Goal: Information Seeking & Learning: Find specific fact

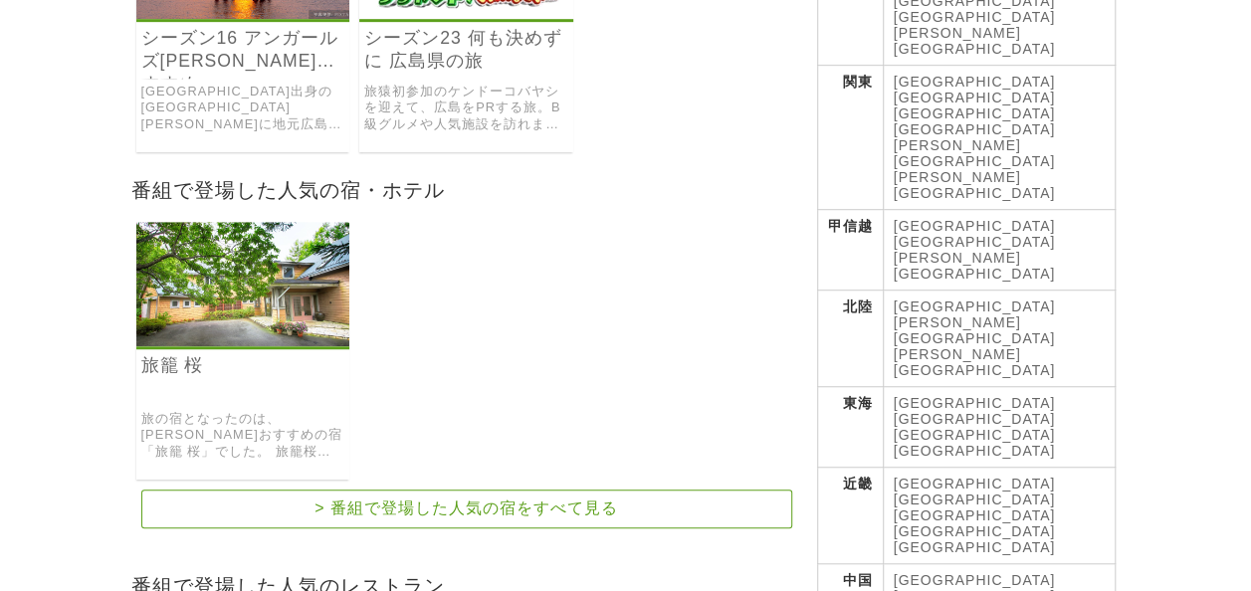
scroll to position [597, 0]
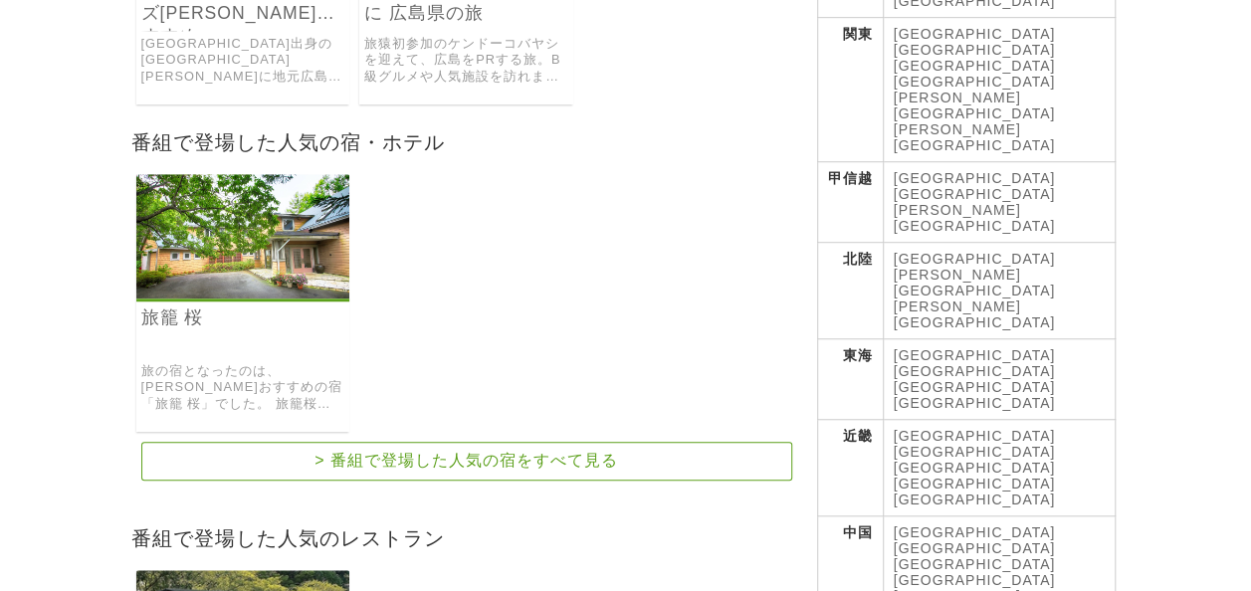
click at [173, 307] on link "旅籠 桜" at bounding box center [243, 318] width 204 height 23
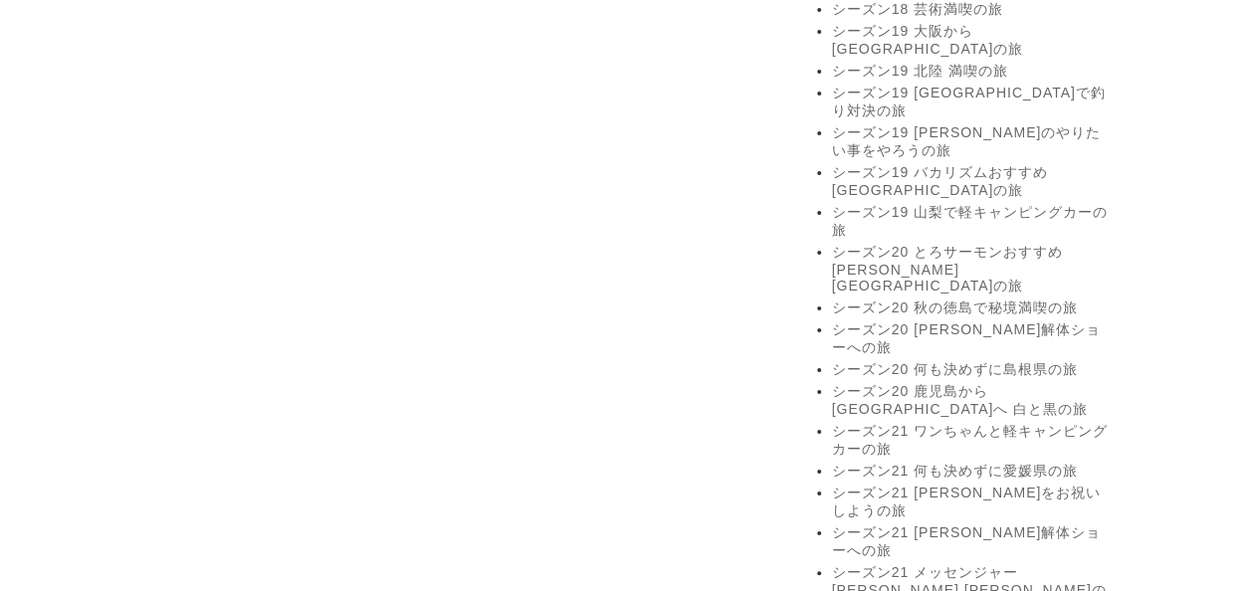
scroll to position [3883, 0]
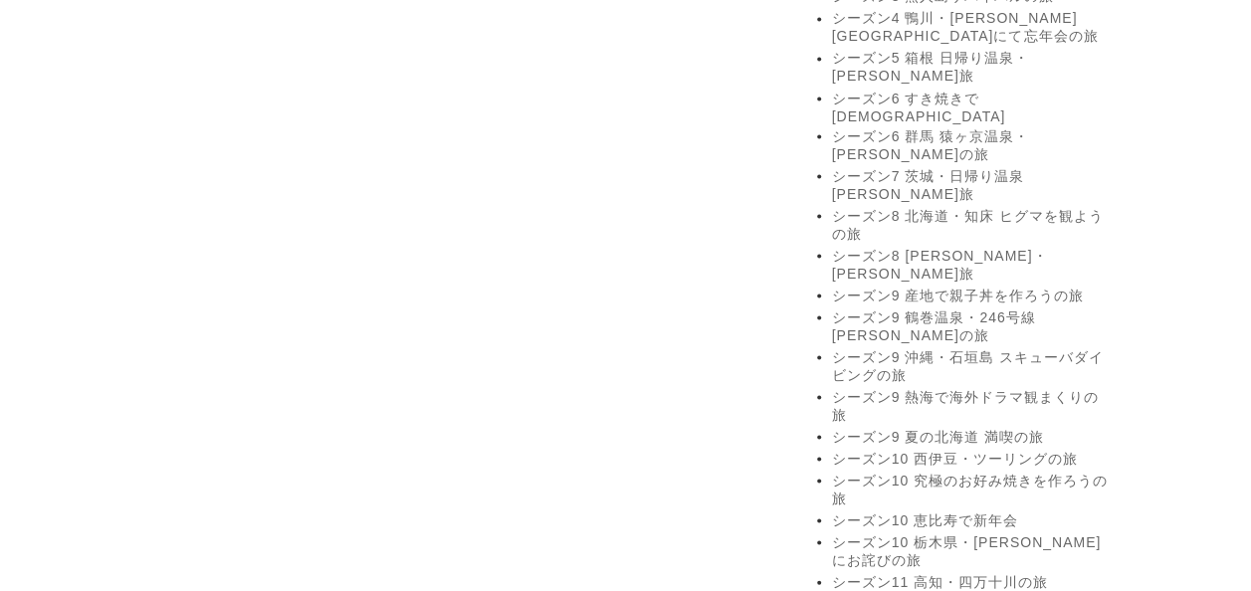
scroll to position [1792, 0]
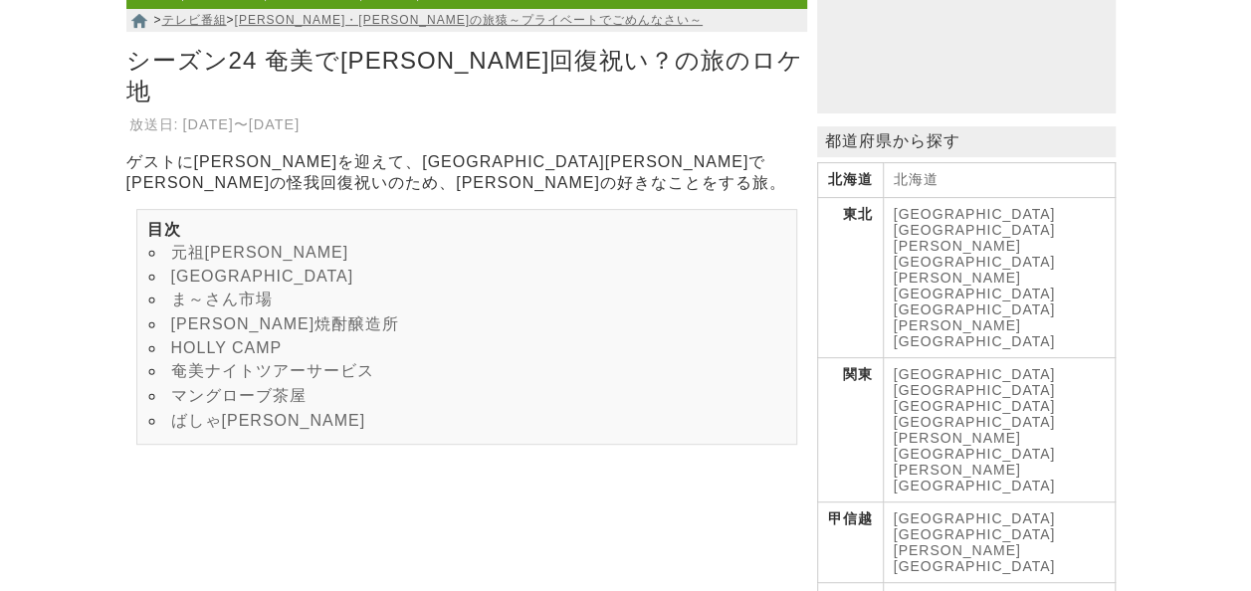
scroll to position [299, 0]
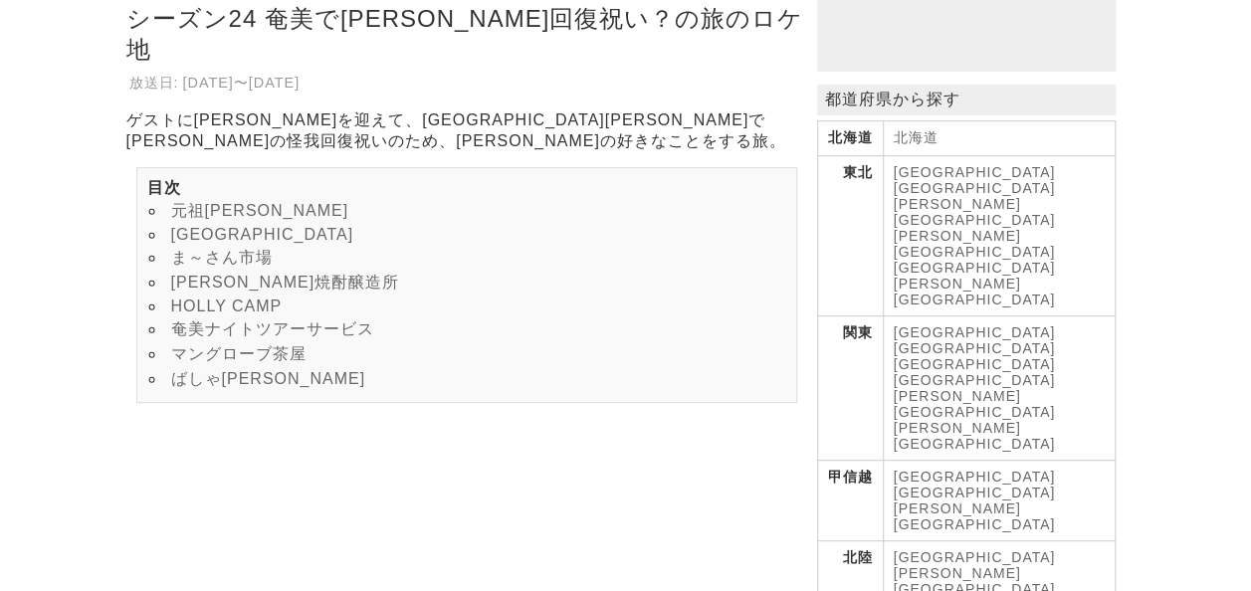
click at [245, 249] on link "ま～さん市場" at bounding box center [222, 257] width 102 height 17
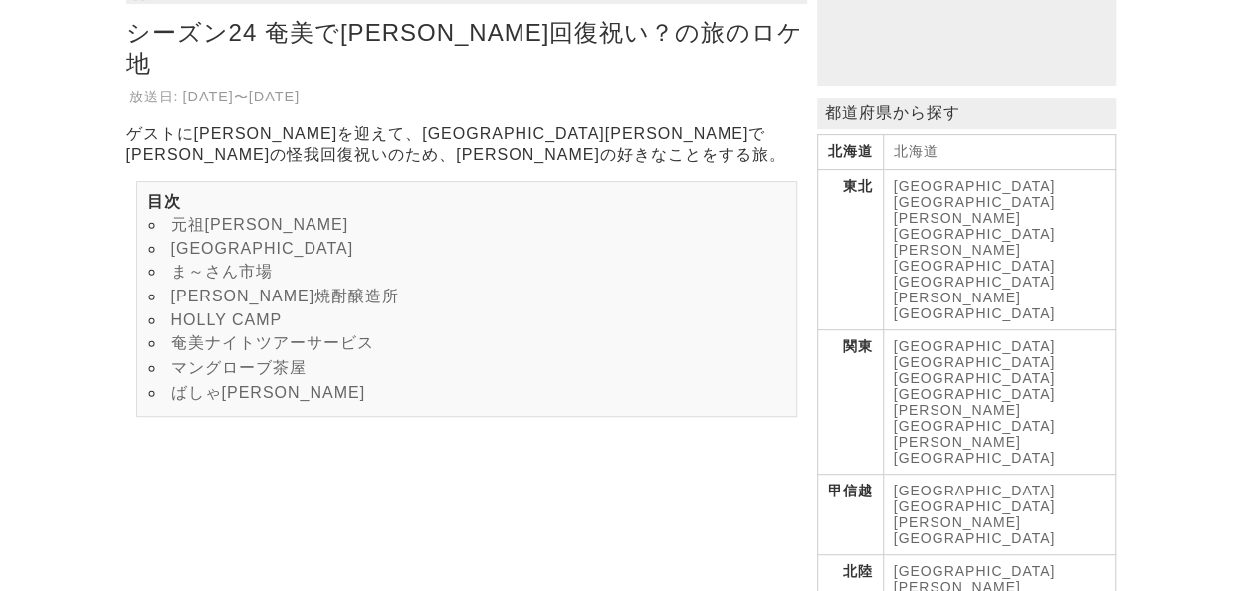
scroll to position [299, 0]
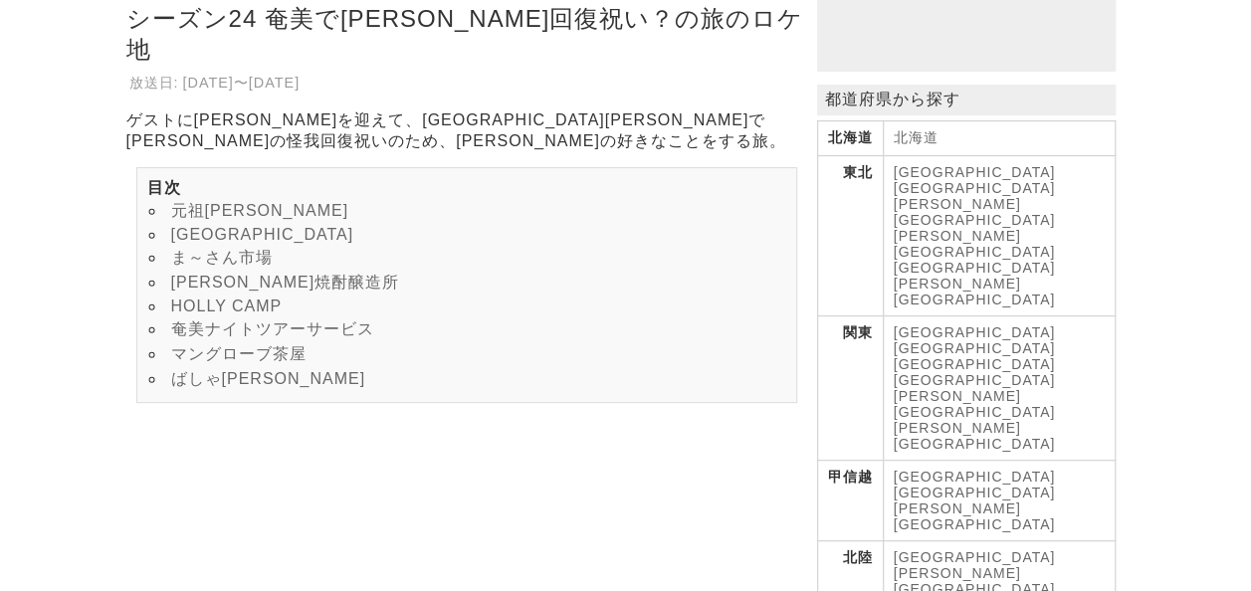
click at [229, 298] on link "HOLLY CAMP" at bounding box center [227, 306] width 112 height 17
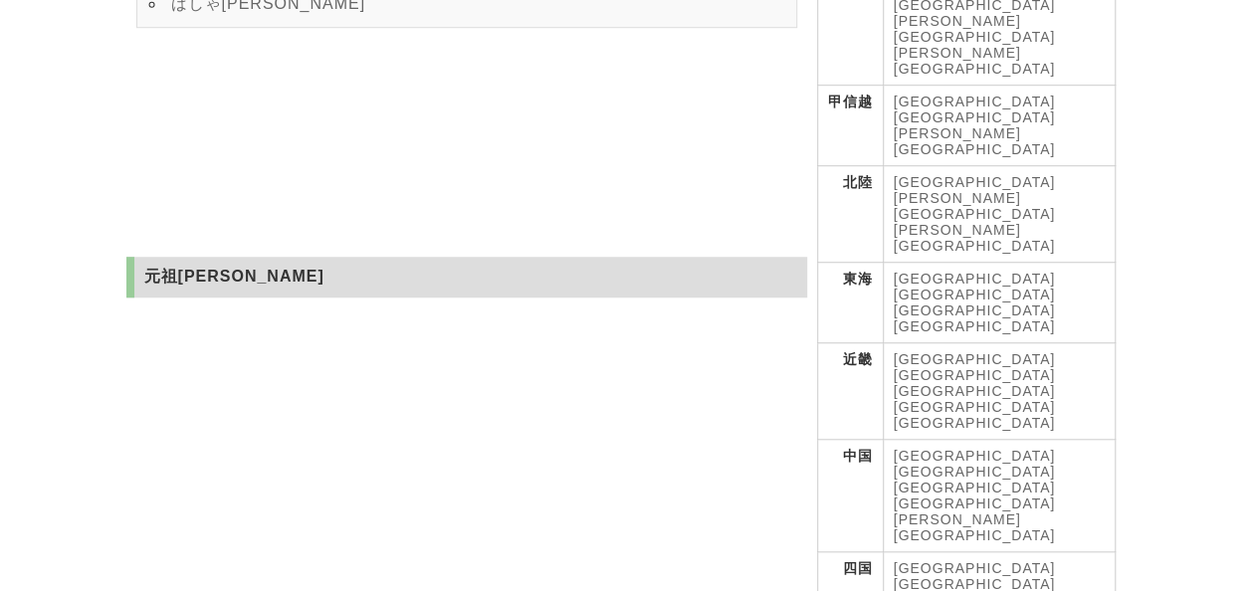
scroll to position [697, 0]
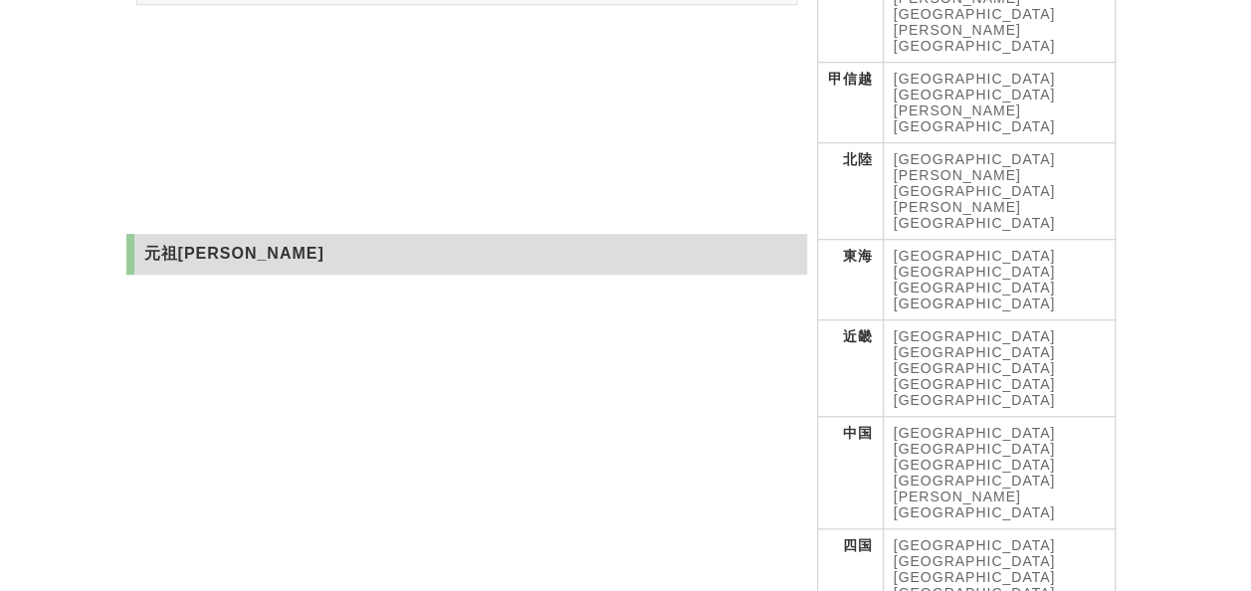
scroll to position [299, 0]
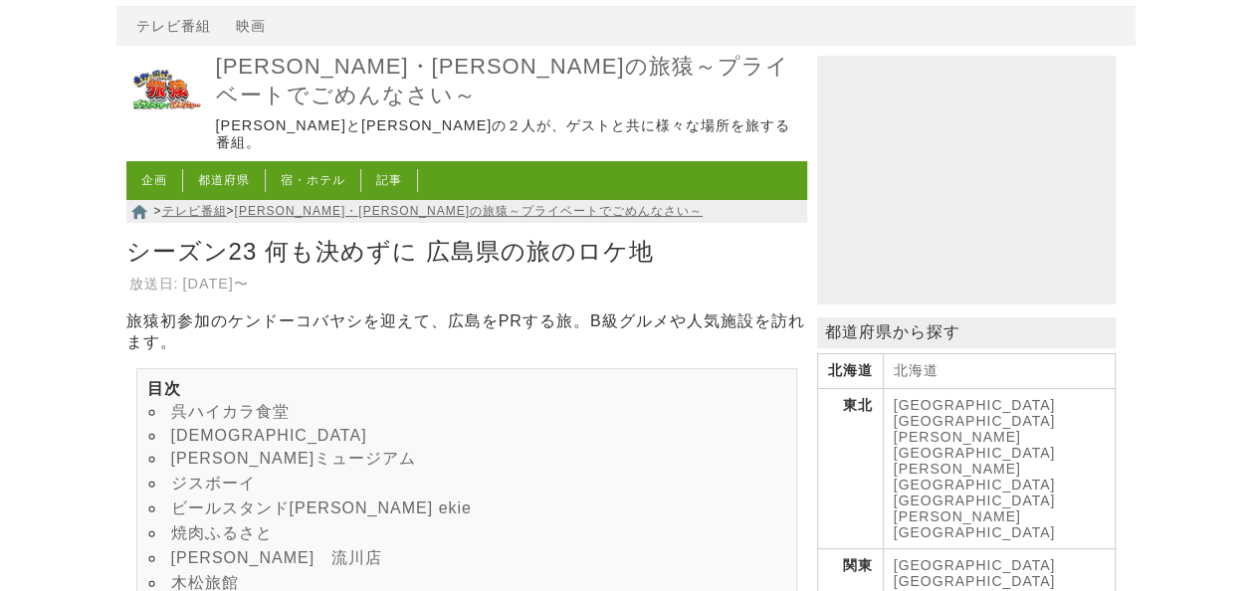
scroll to position [199, 0]
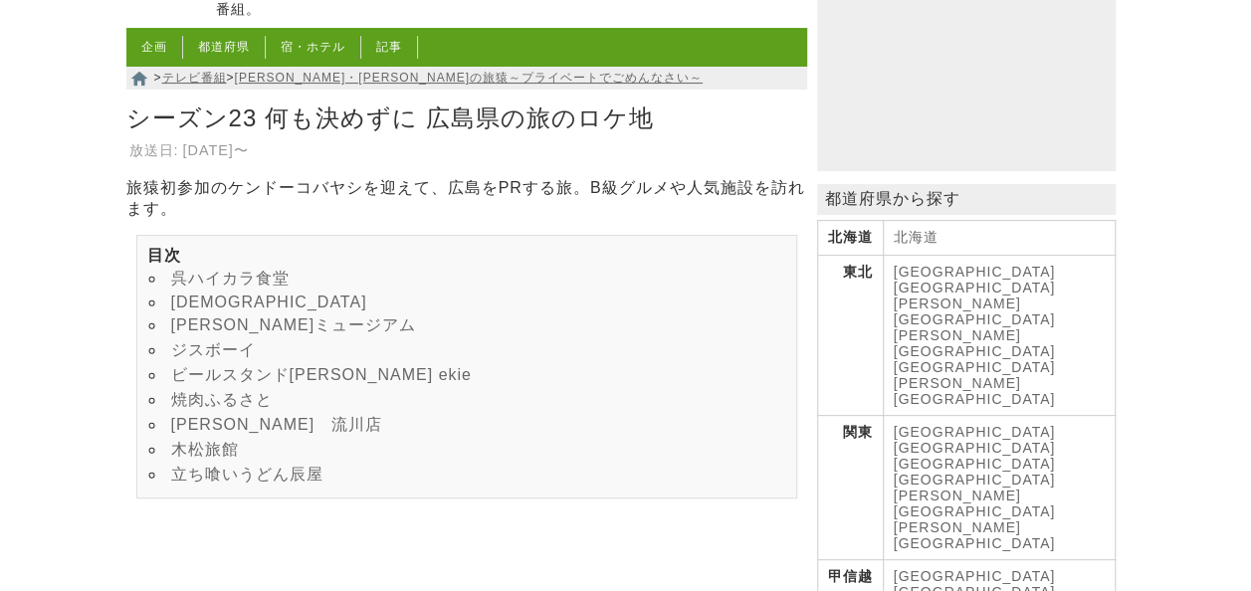
click at [213, 358] on link "ジスボーイ" at bounding box center [213, 349] width 85 height 17
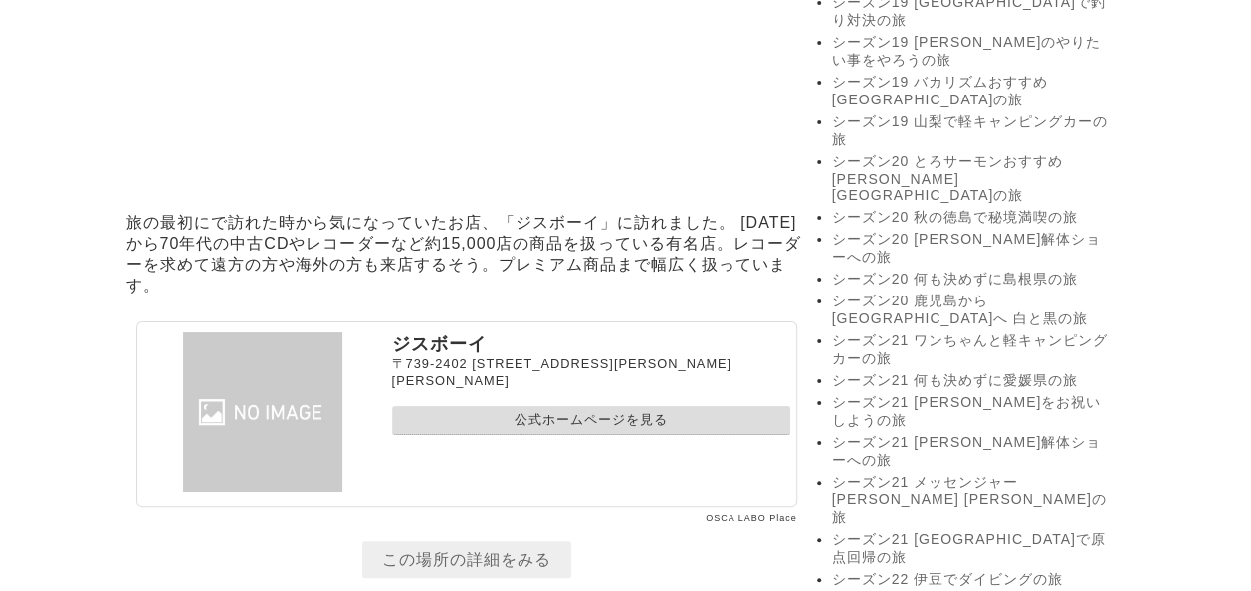
scroll to position [3765, 0]
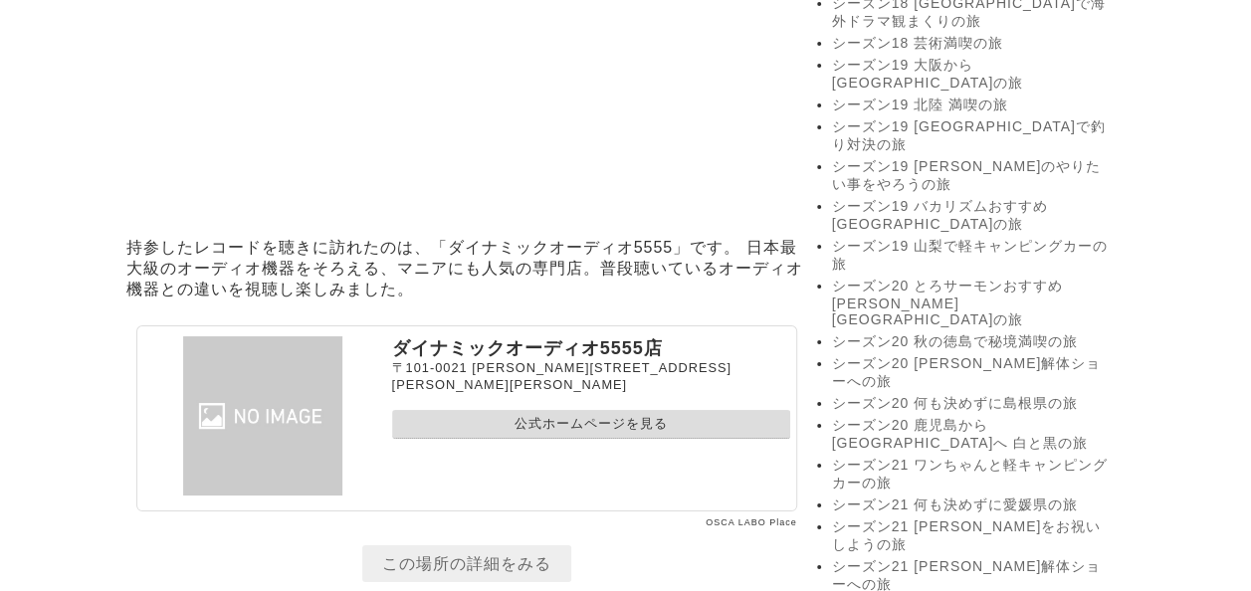
scroll to position [3684, 0]
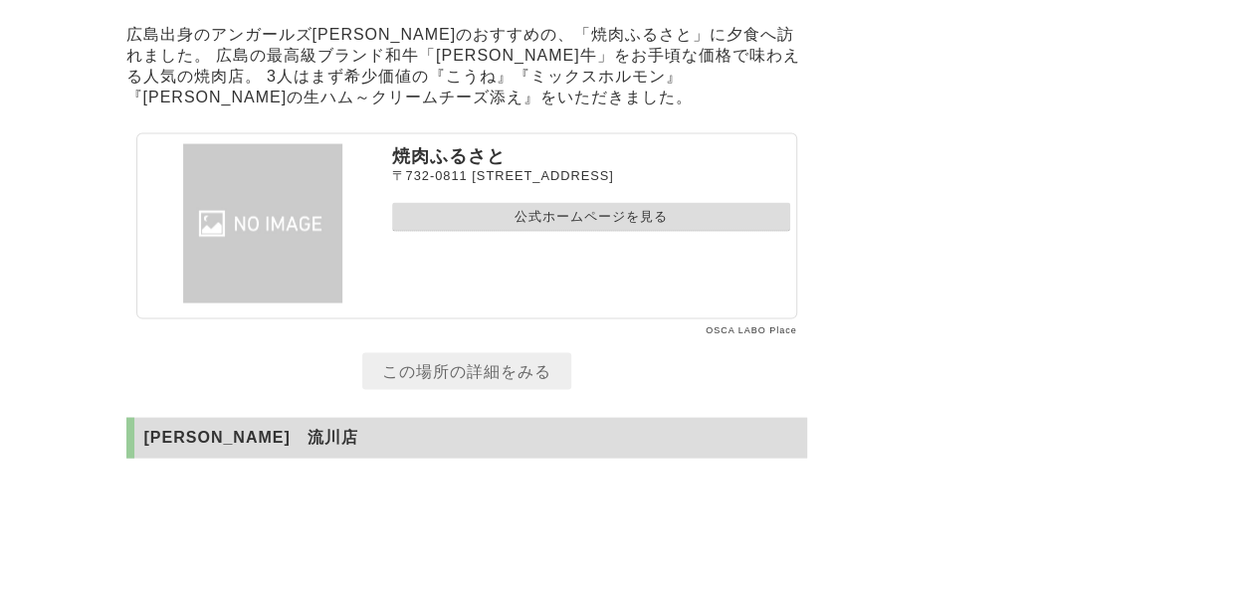
scroll to position [5675, 0]
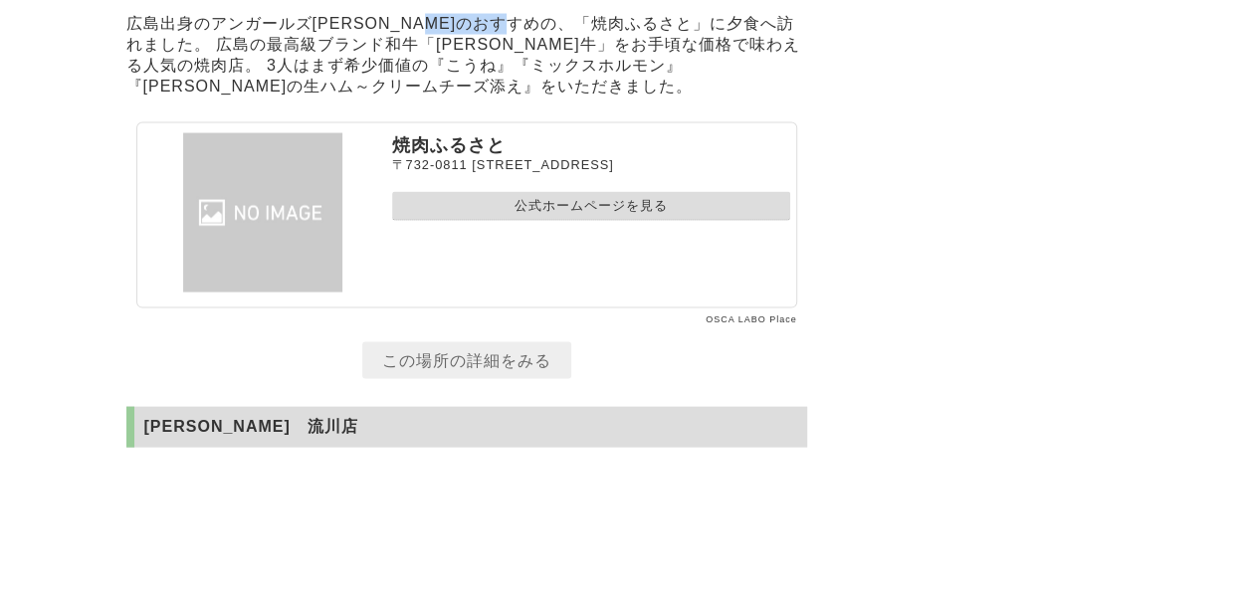
drag, startPoint x: 482, startPoint y: 119, endPoint x: 587, endPoint y: 121, distance: 105.6
click at [587, 103] on p "広島出身のアンガールズ田中のおすすめの、「焼肉ふるさと」に夕食へ訪れました。 広島の最高級ブランド和牛「榊山牛」をお手頃な価格で味わえる人気の焼肉店。 3人は…" at bounding box center [466, 56] width 681 height 94
copy p "焼肉ふるさと"
drag, startPoint x: 472, startPoint y: 280, endPoint x: 681, endPoint y: 278, distance: 209.1
click at [681, 174] on p "〒732-0811 広島県広島市南区段原2丁目20-4" at bounding box center [591, 165] width 398 height 17
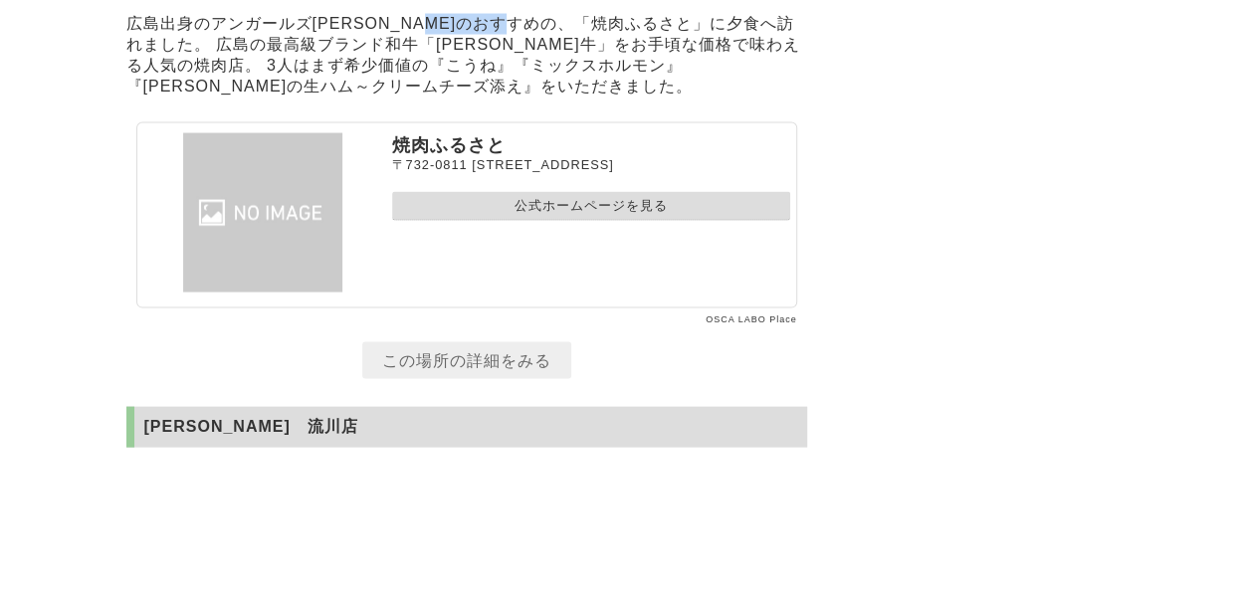
copy span "広島県広島市南区段原2丁目20-4"
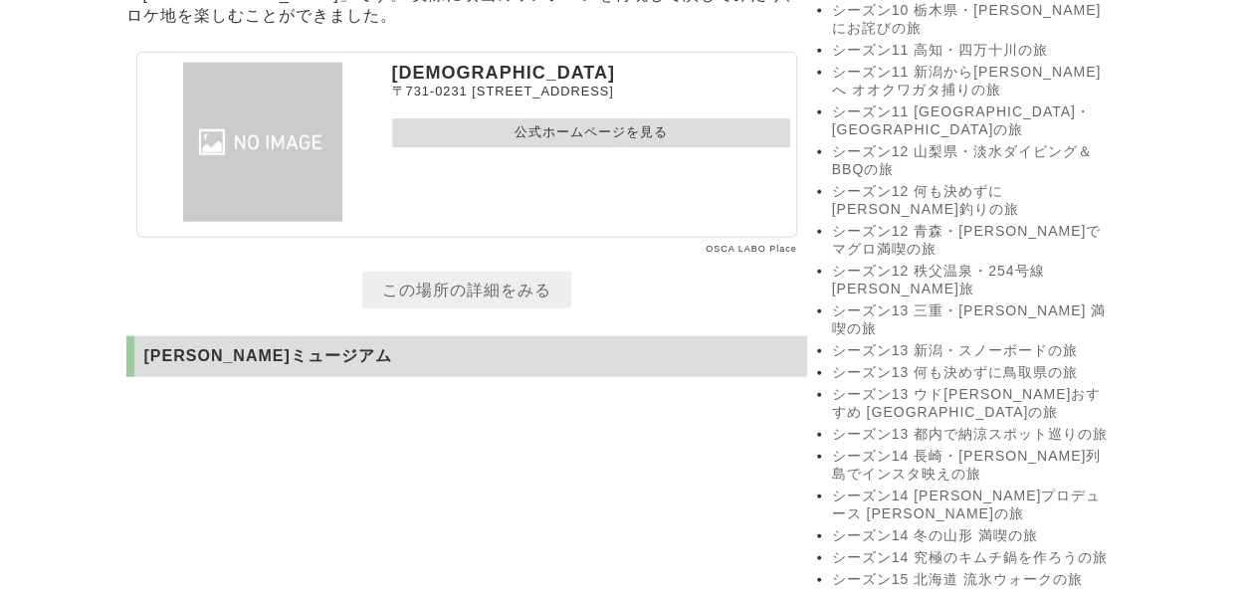
scroll to position [2290, 0]
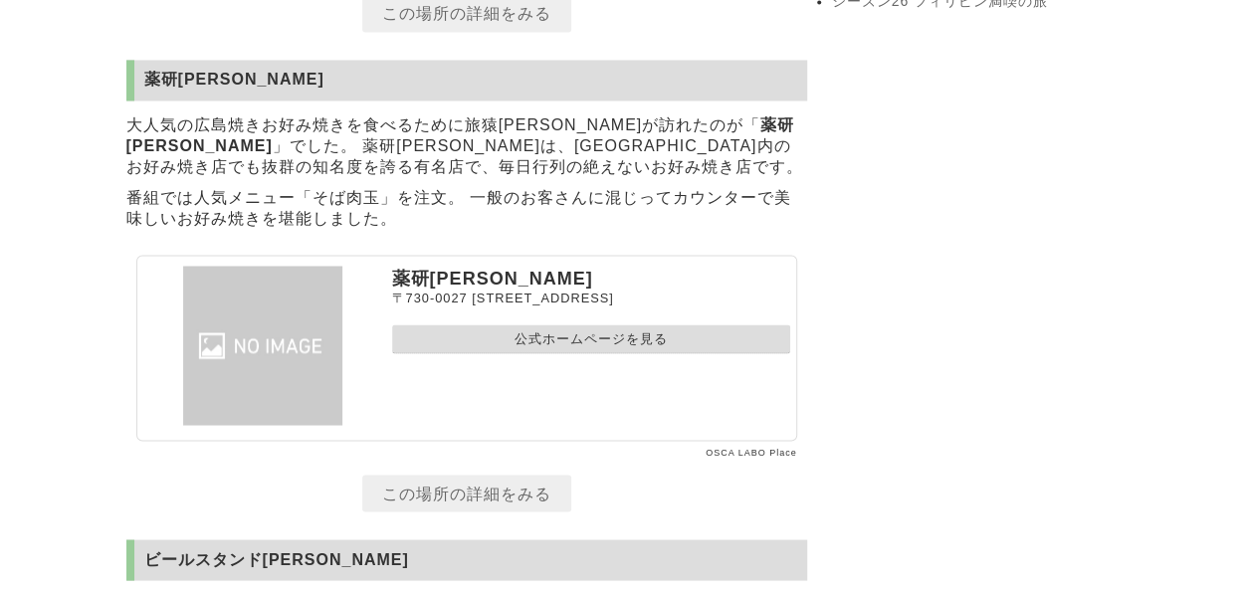
scroll to position [5376, 0]
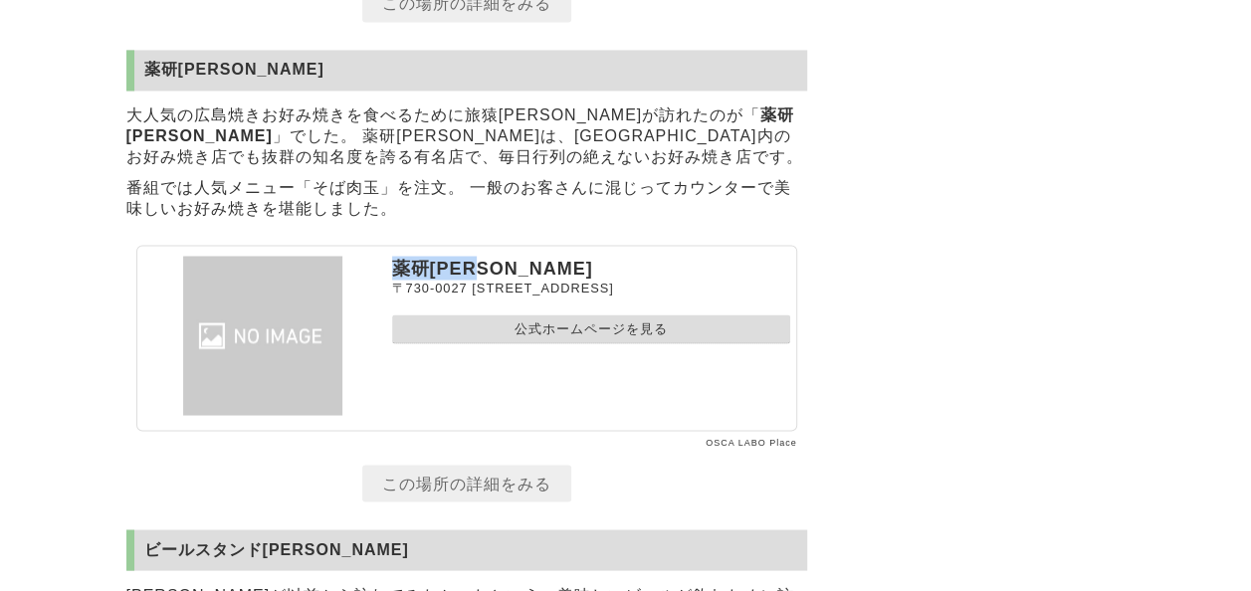
drag, startPoint x: 390, startPoint y: 299, endPoint x: 496, endPoint y: 299, distance: 105.5
click at [496, 299] on section "薬研堀 八昌 〒730-0027 広島県広島市中区薬研堀10-6 公式ホームページを見る" at bounding box center [466, 338] width 661 height 186
copy p "薬研堀 八昌"
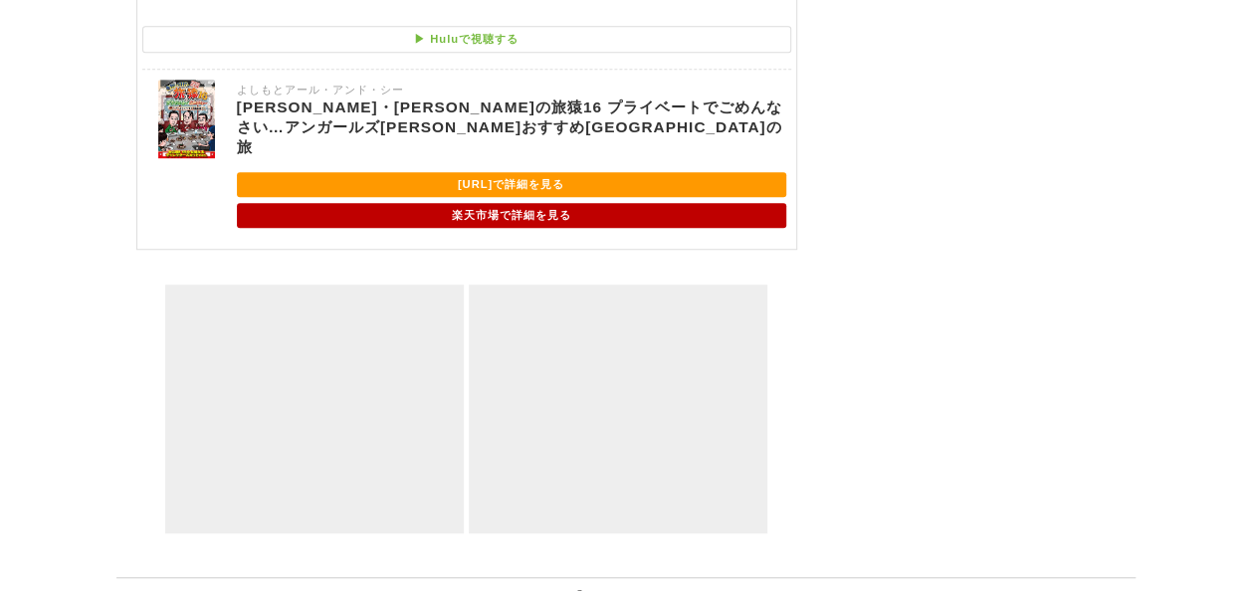
scroll to position [8064, 0]
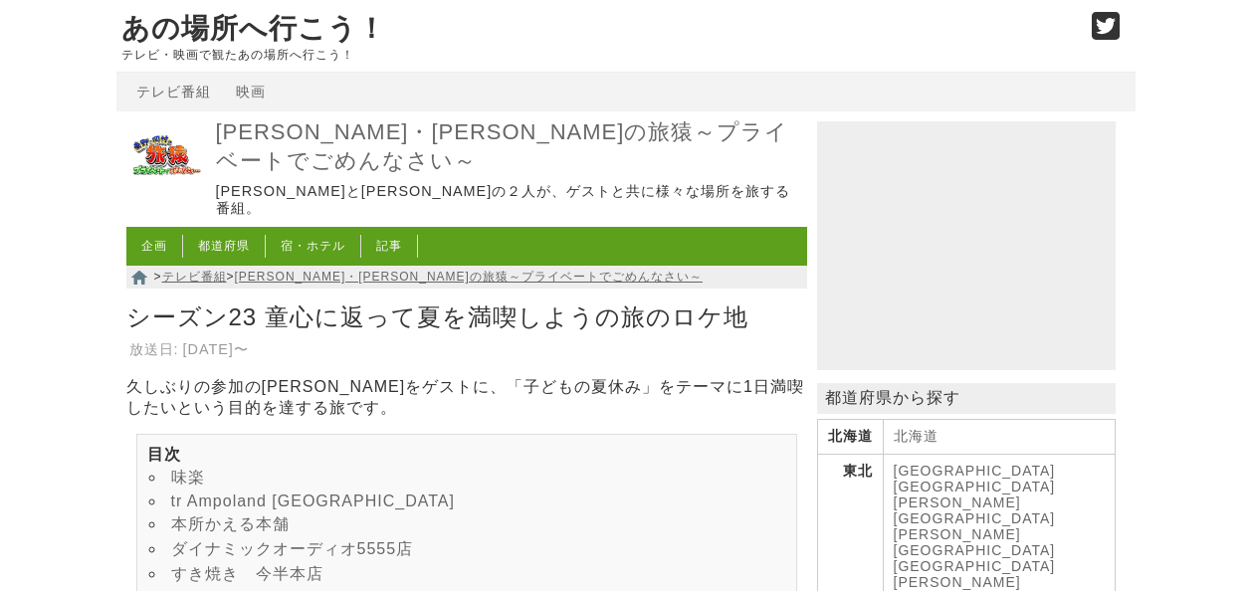
scroll to position [3684, 0]
